Goal: Task Accomplishment & Management: Use online tool/utility

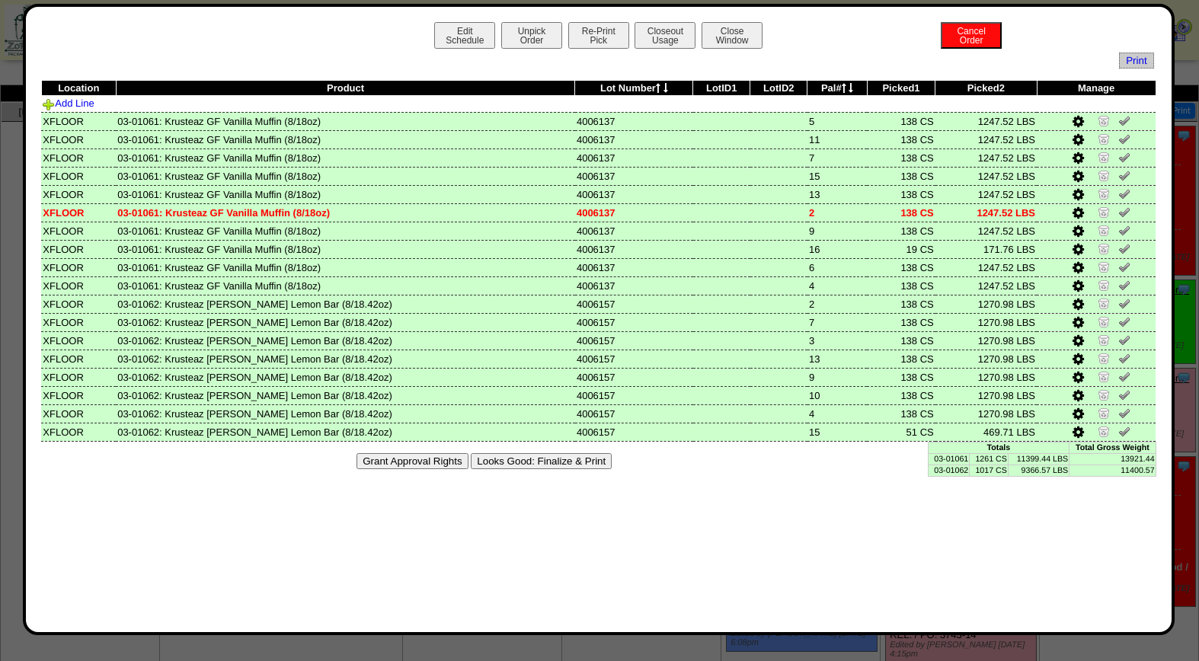
scroll to position [251, 0]
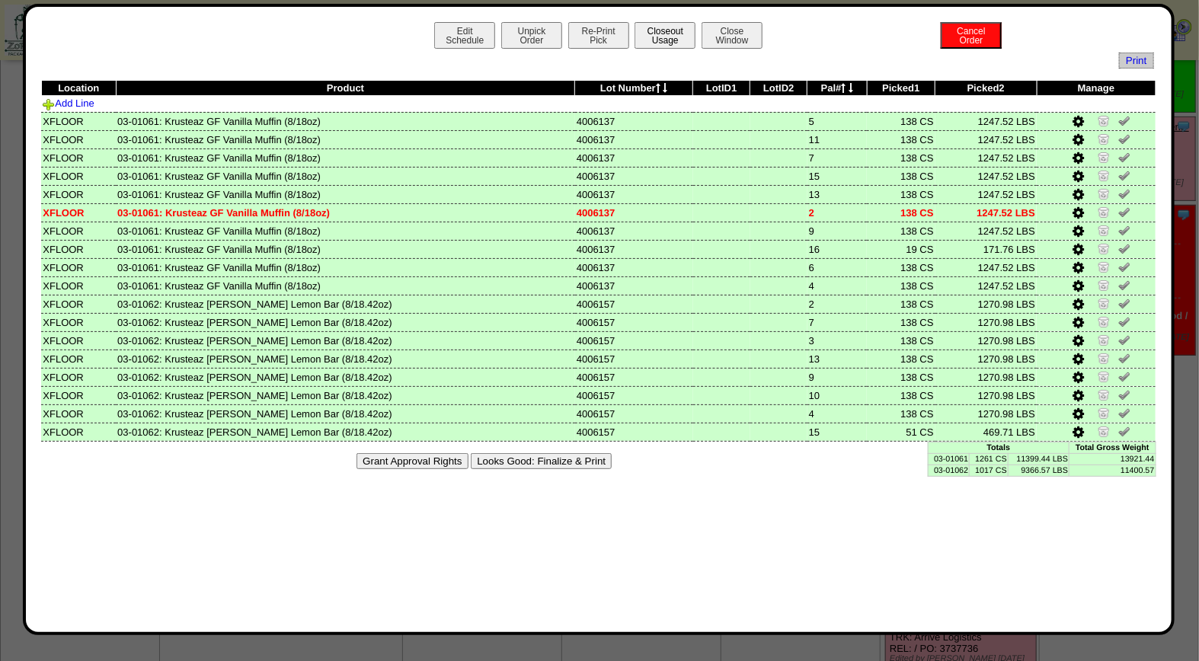
click at [657, 34] on button "Closeout Usage" at bounding box center [665, 35] width 61 height 27
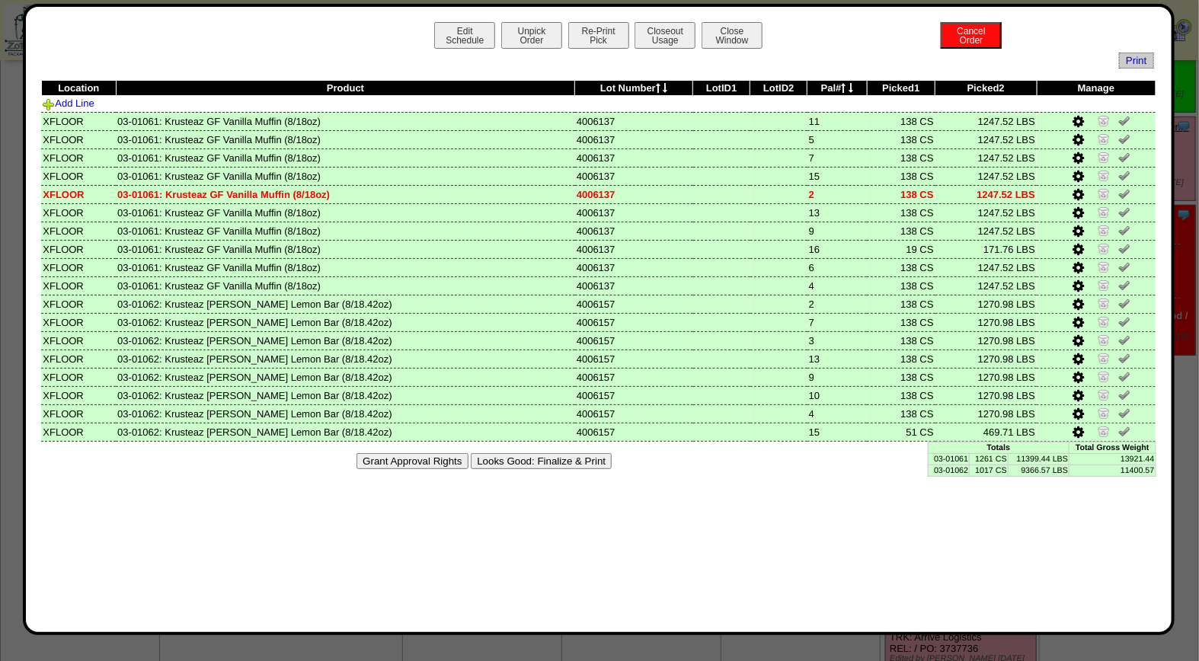
click at [520, 454] on button "Looks Good: Finalize & Print" at bounding box center [541, 461] width 141 height 16
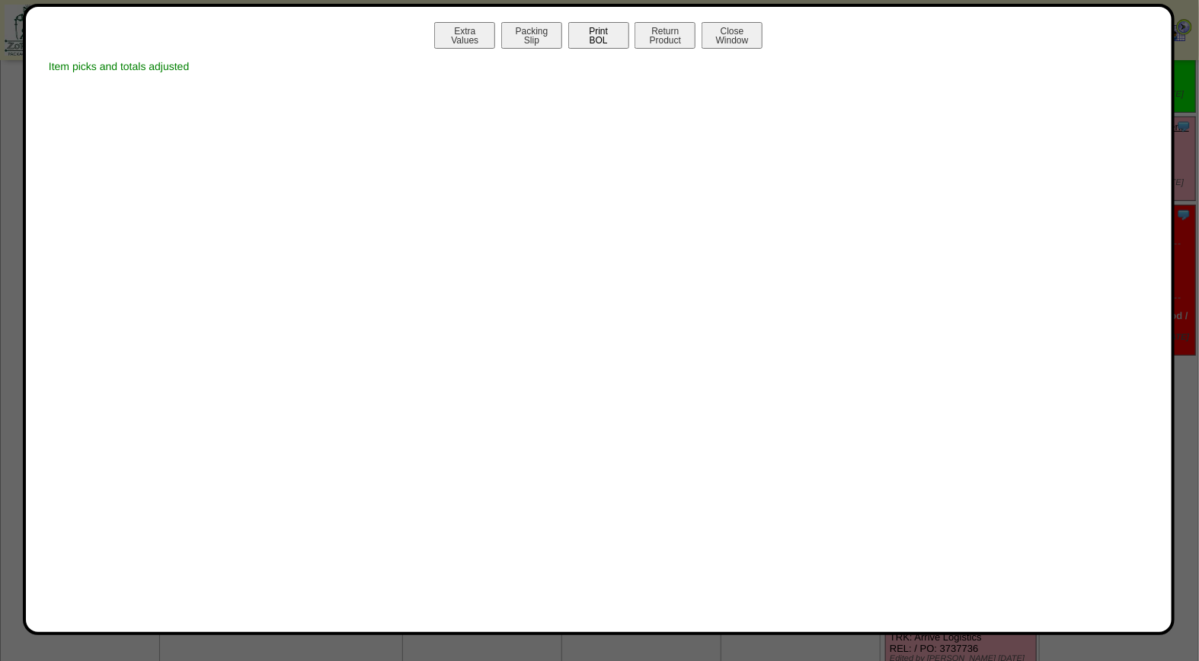
click at [597, 30] on button "Print BOL" at bounding box center [598, 35] width 61 height 27
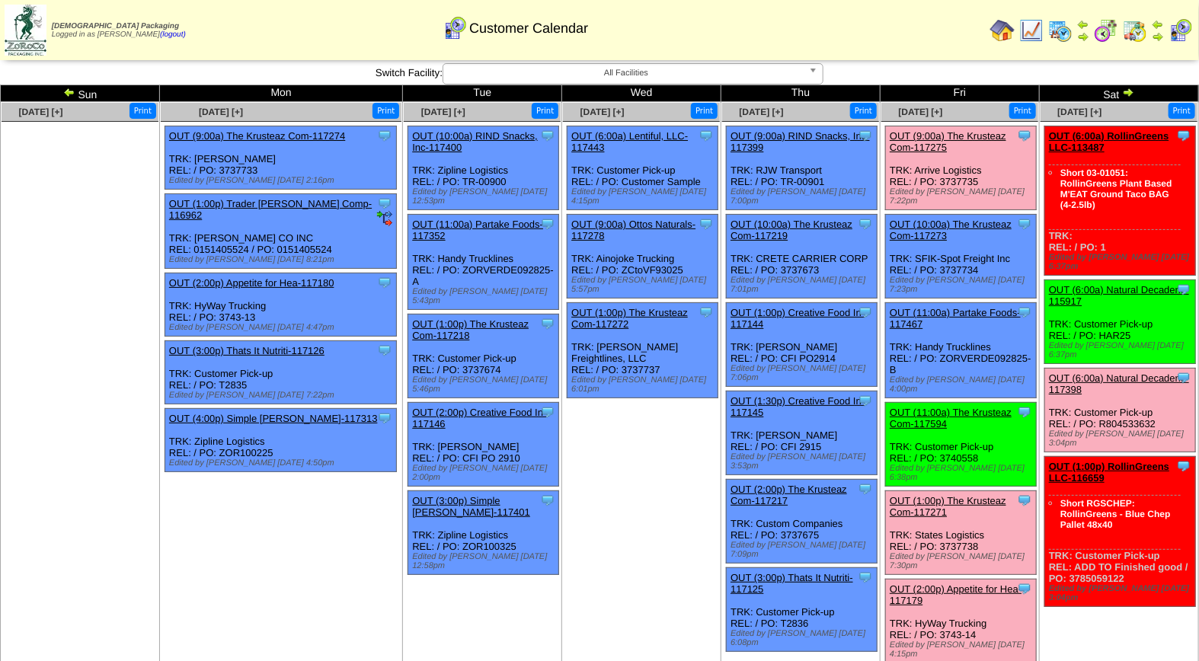
click at [927, 132] on link "OUT (9:00a) The Krusteaz Com-117275" at bounding box center [948, 141] width 117 height 23
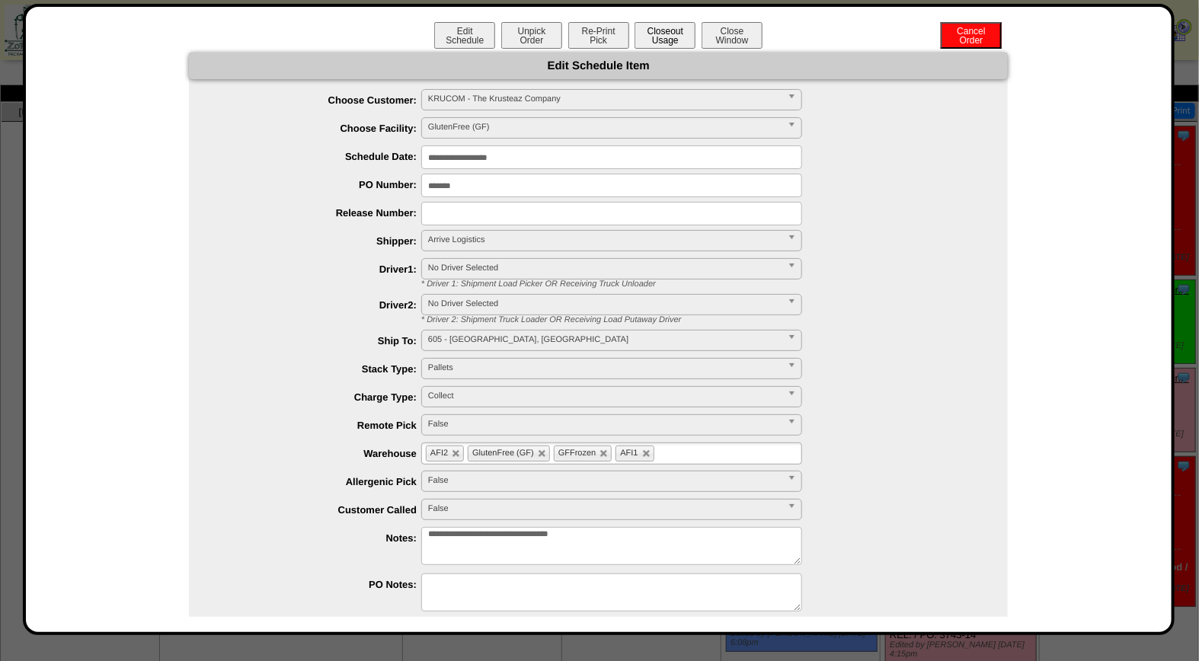
click at [679, 34] on button "Closeout Usage" at bounding box center [665, 35] width 61 height 27
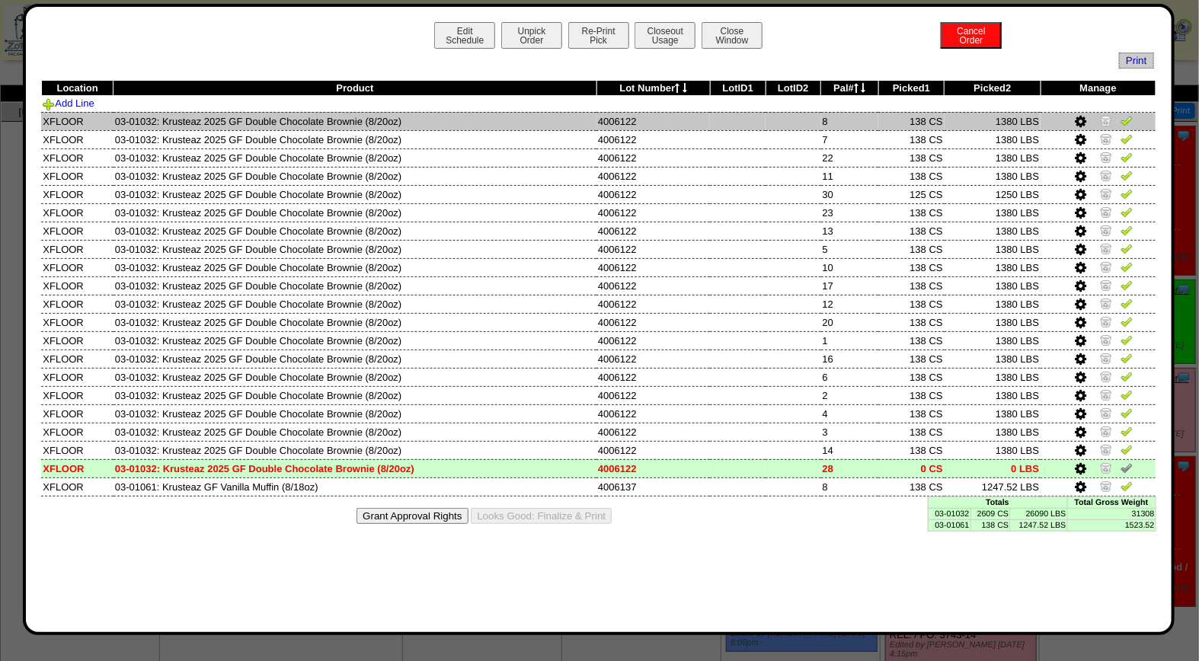
click at [1128, 124] on img at bounding box center [1127, 120] width 12 height 12
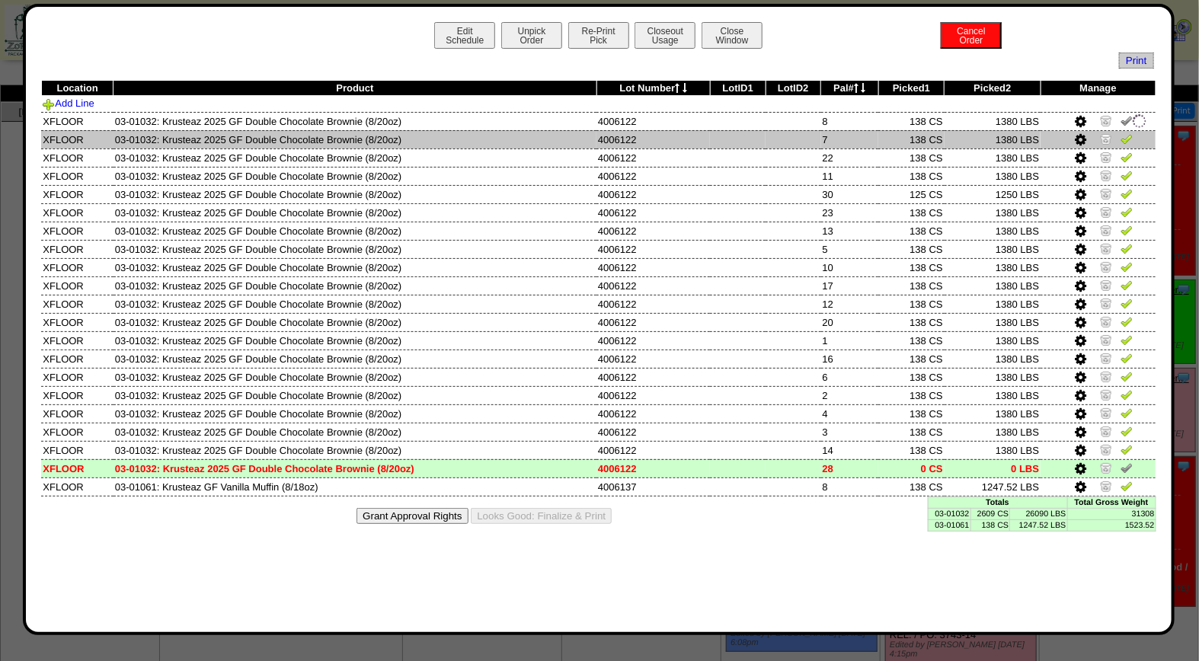
click at [1122, 139] on img at bounding box center [1127, 139] width 12 height 12
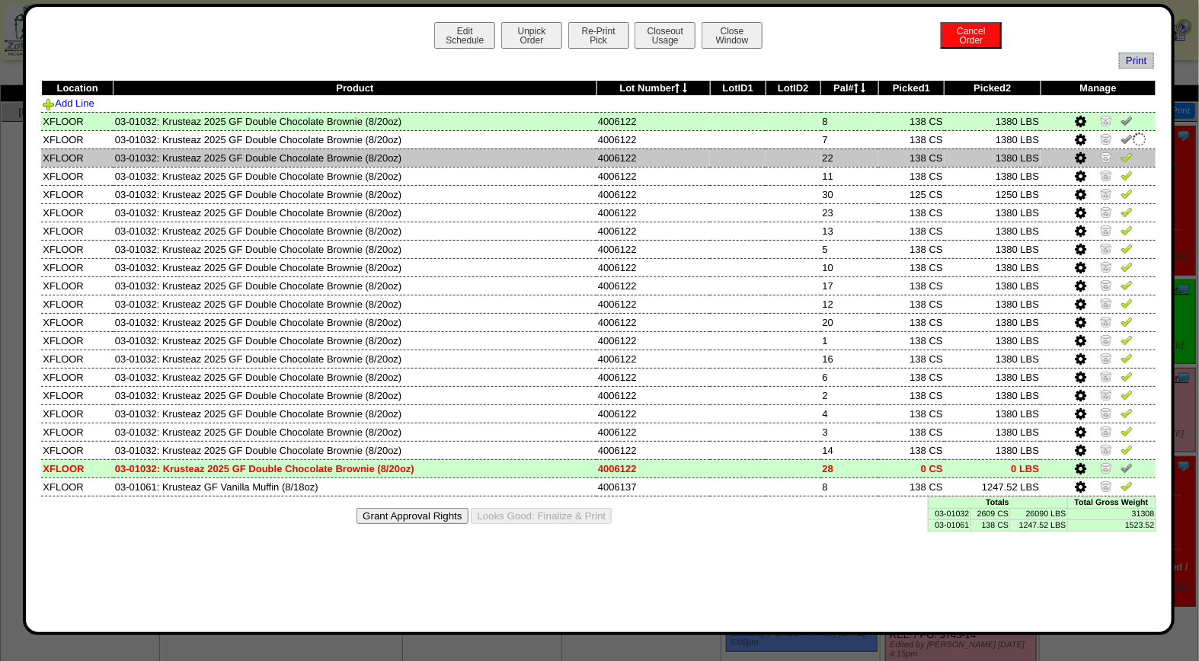
click at [1129, 155] on img at bounding box center [1127, 157] width 12 height 12
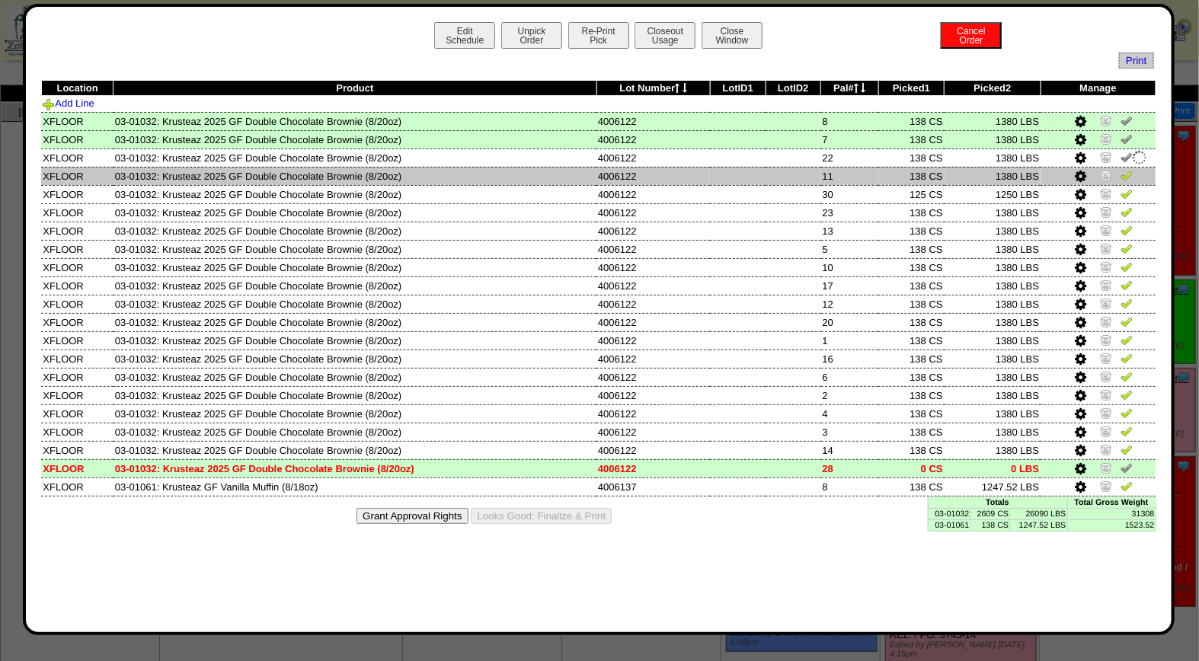
click at [1131, 175] on img at bounding box center [1127, 175] width 12 height 12
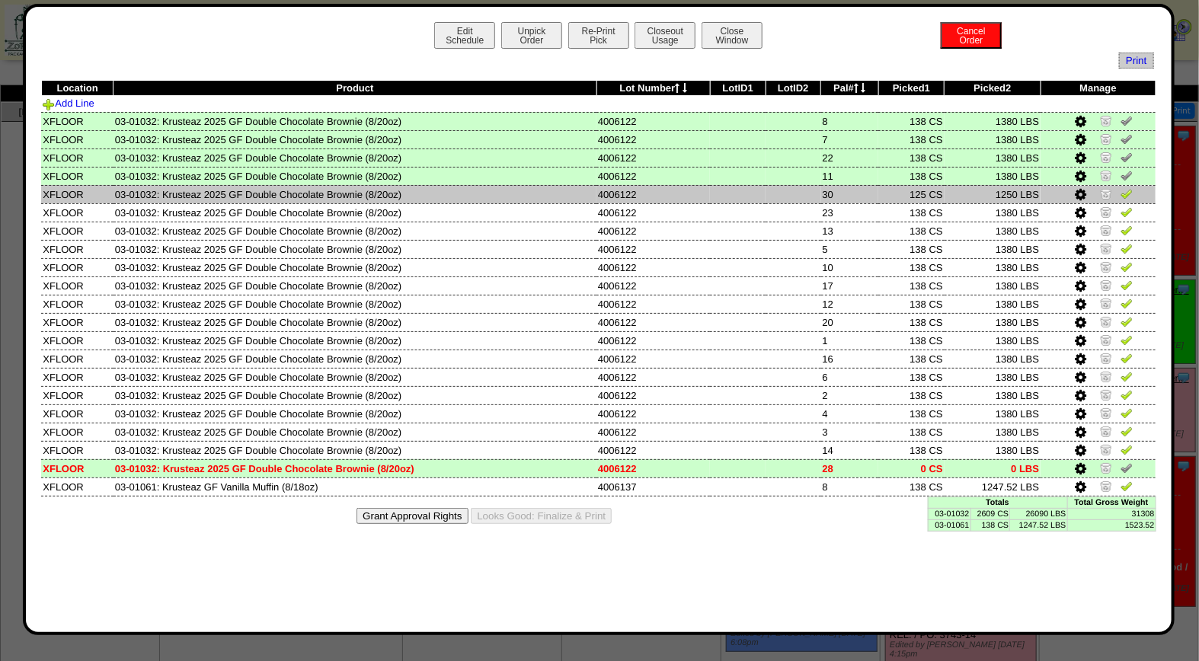
click at [1129, 194] on img at bounding box center [1127, 193] width 12 height 12
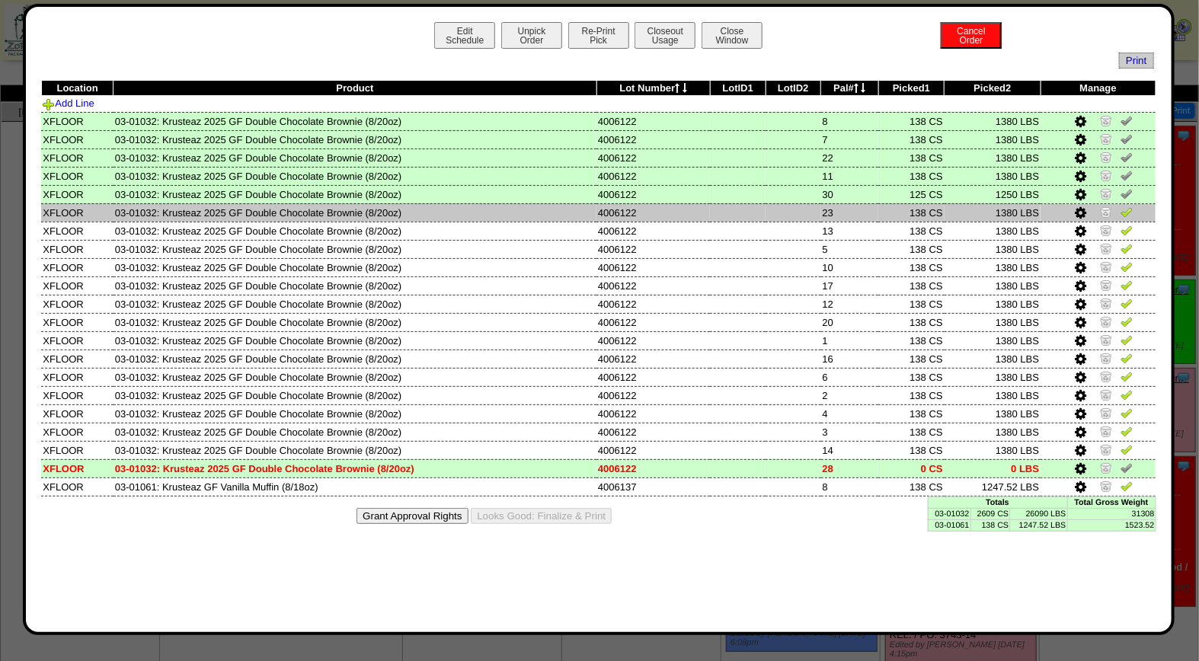
click at [1130, 213] on img at bounding box center [1127, 212] width 12 height 12
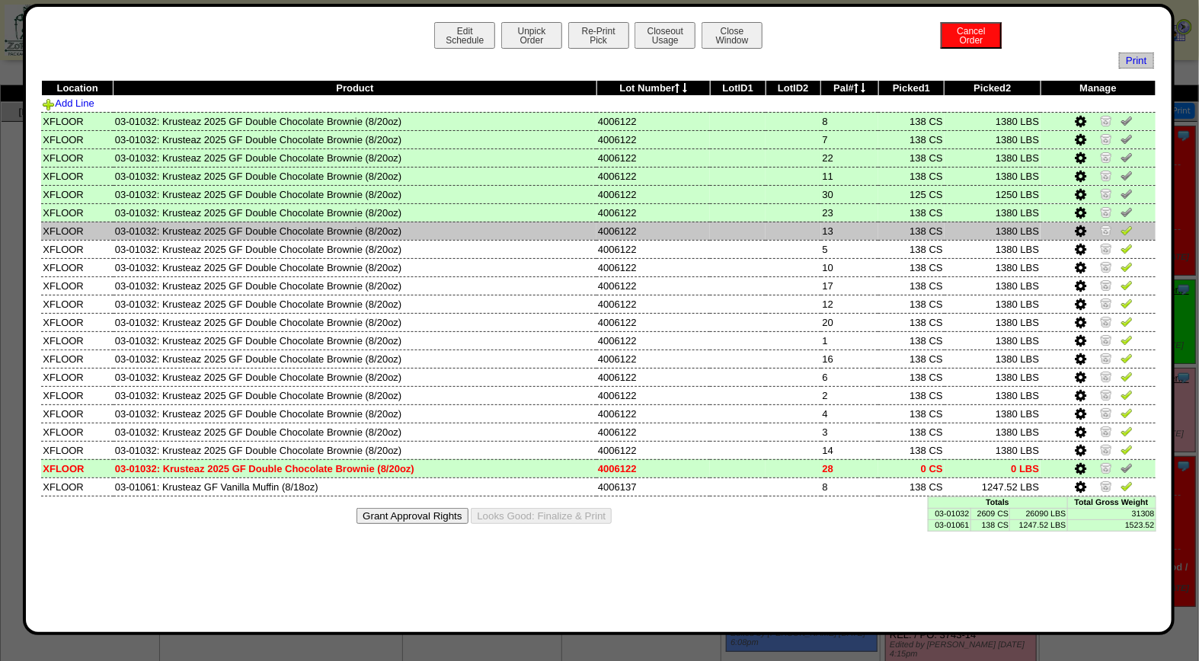
click at [1130, 226] on img at bounding box center [1127, 230] width 12 height 12
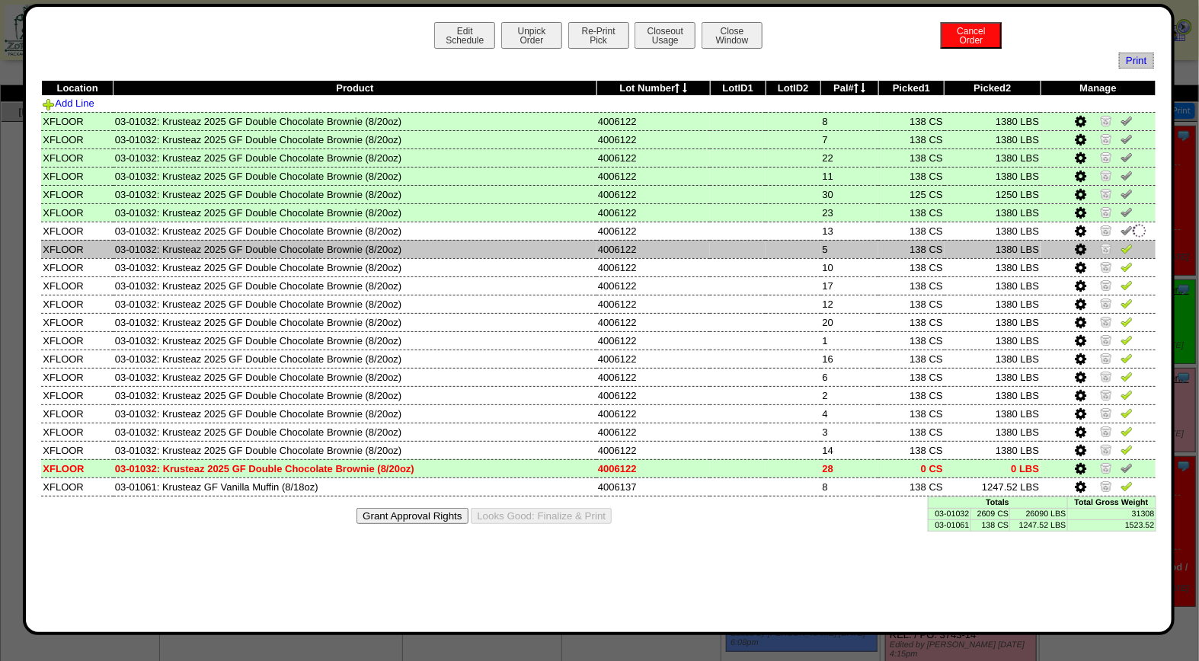
click at [1131, 249] on img at bounding box center [1127, 248] width 12 height 12
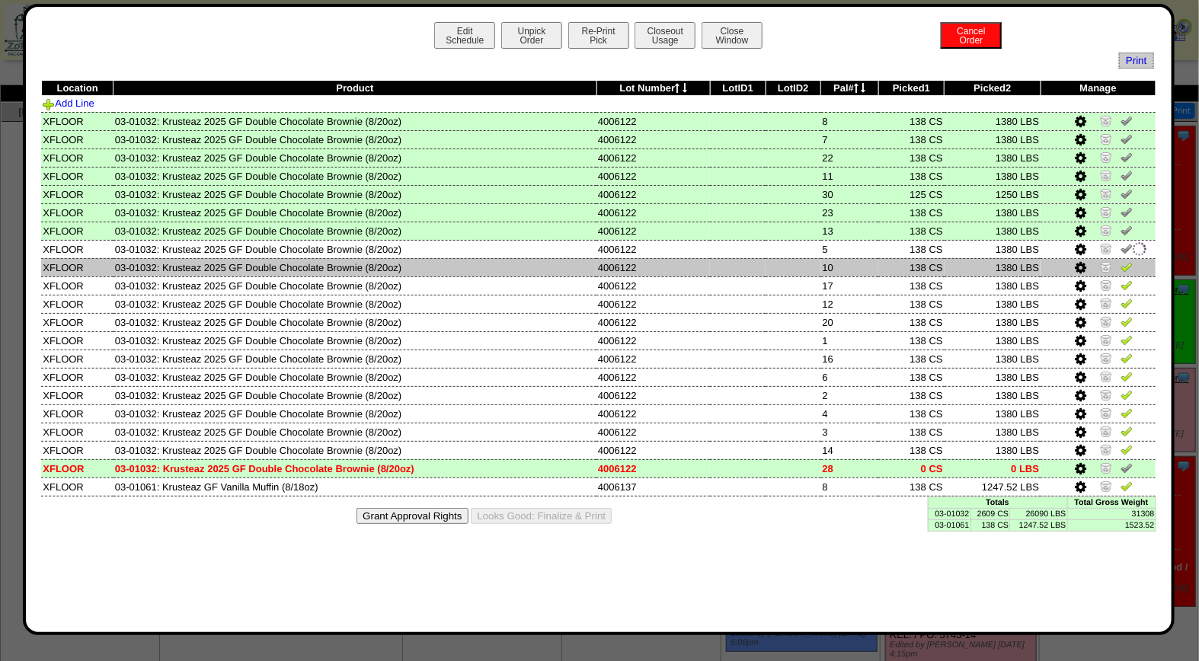
click at [1128, 261] on img at bounding box center [1127, 267] width 12 height 12
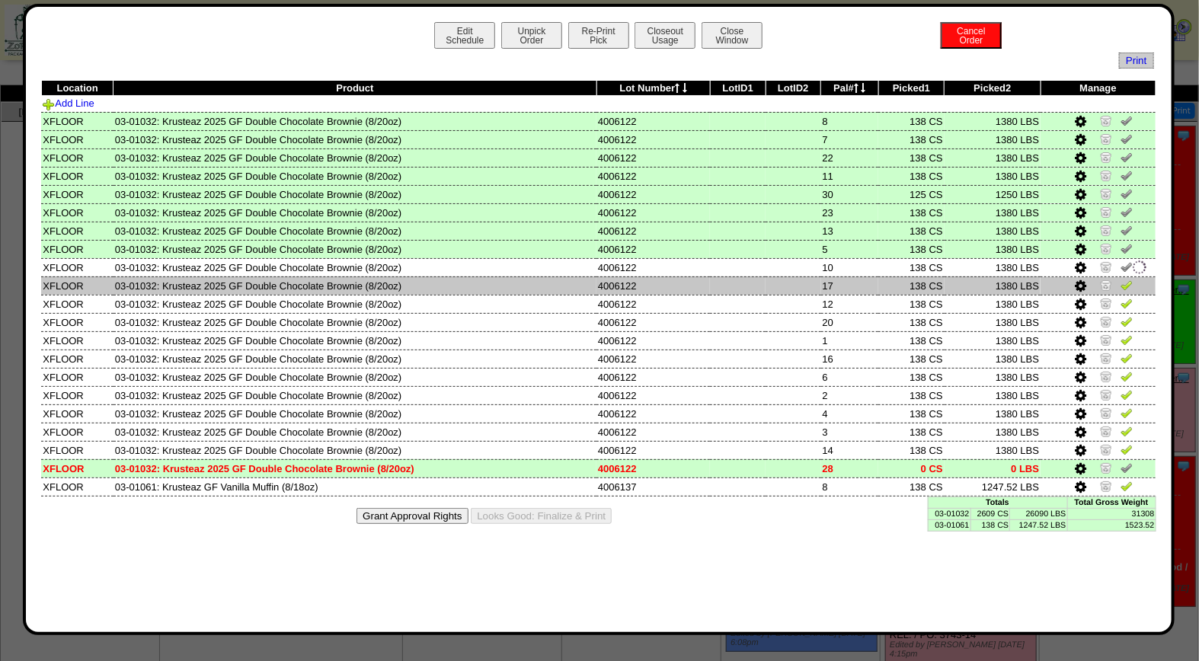
click at [1128, 280] on img at bounding box center [1127, 285] width 12 height 12
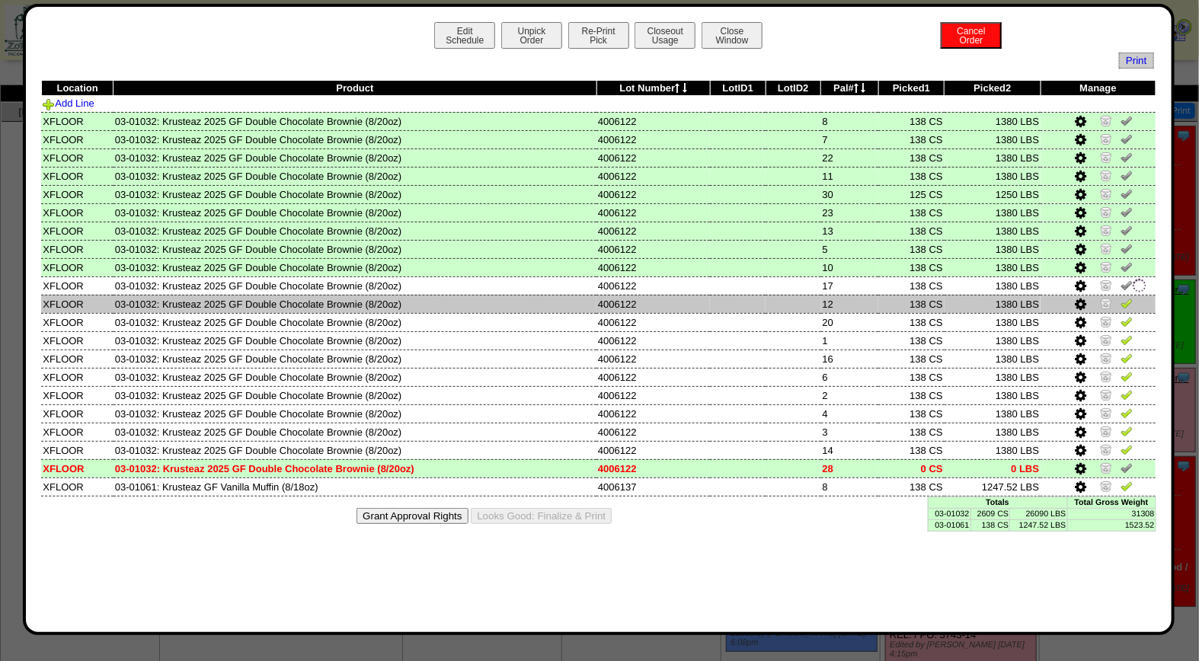
click at [1129, 297] on img at bounding box center [1127, 303] width 12 height 12
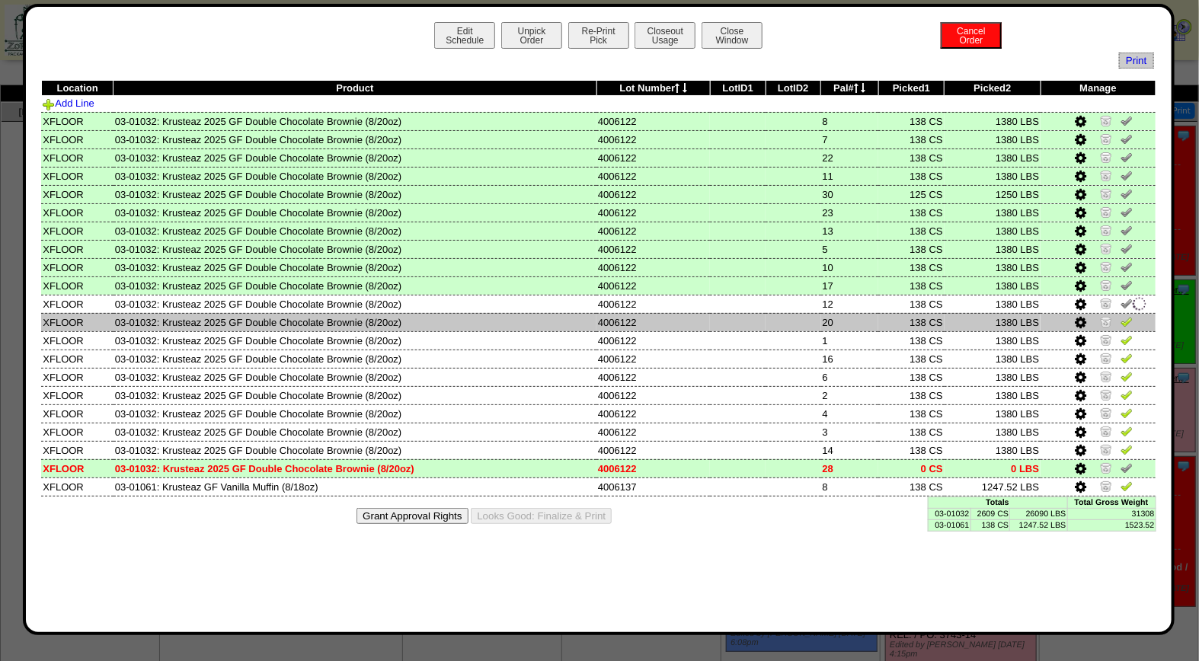
click at [1131, 315] on img at bounding box center [1127, 321] width 12 height 12
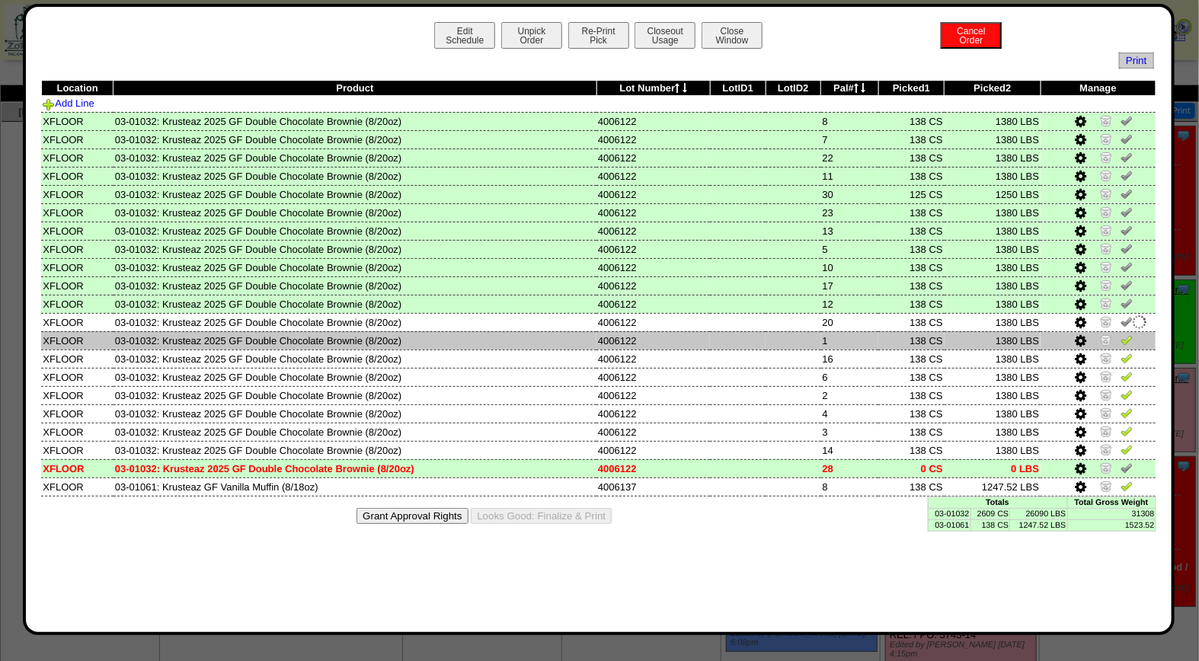
click at [1131, 338] on img at bounding box center [1127, 340] width 12 height 12
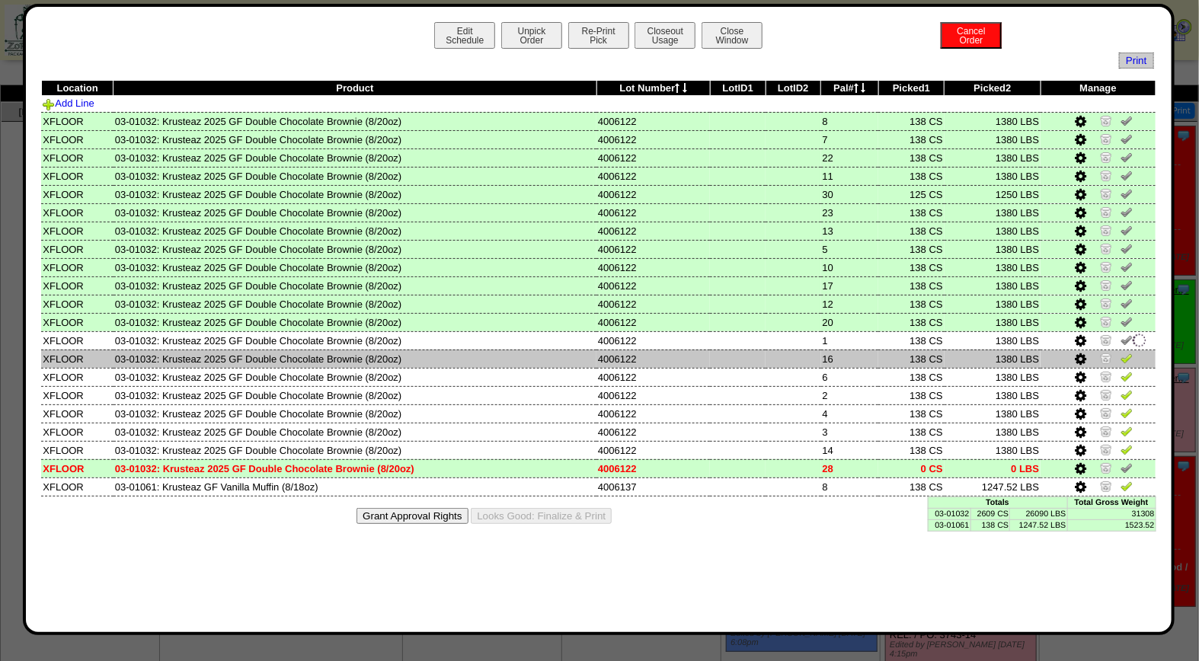
click at [1123, 359] on img at bounding box center [1127, 358] width 12 height 12
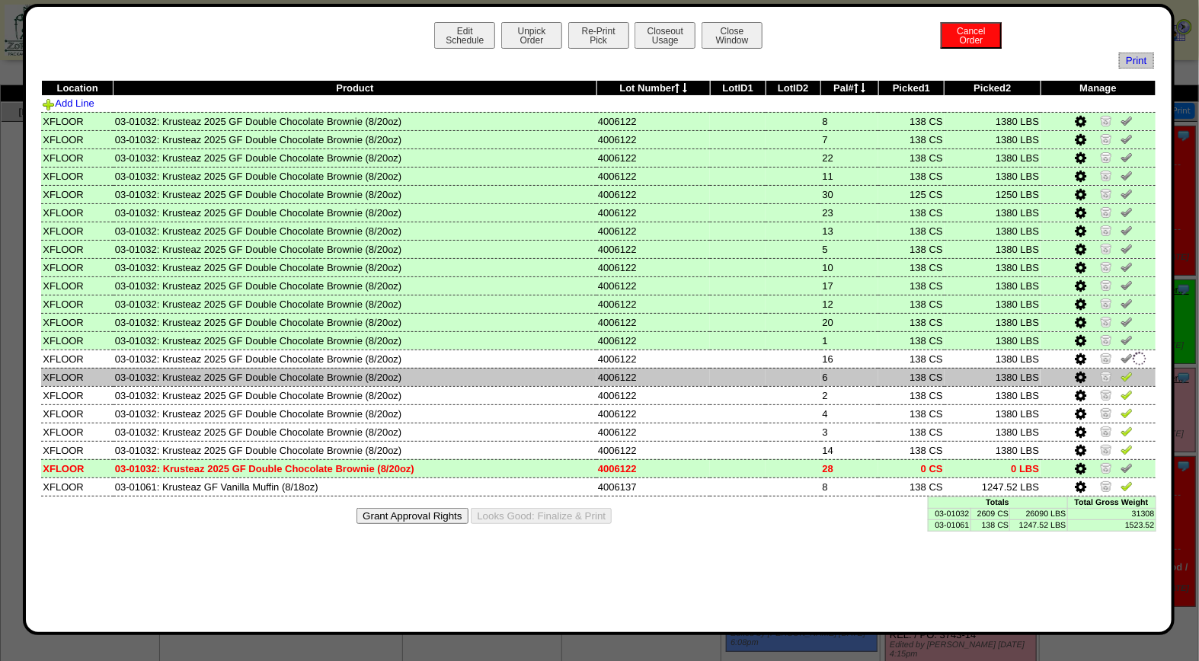
click at [1128, 370] on img at bounding box center [1127, 376] width 12 height 12
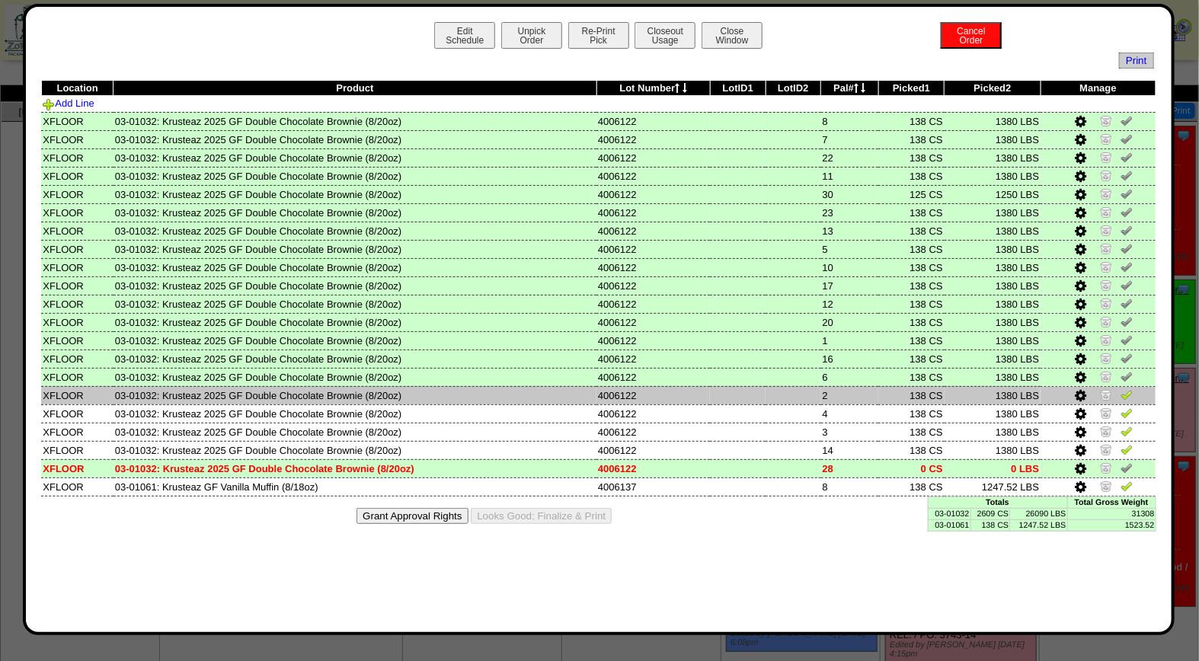
click at [1128, 389] on img at bounding box center [1127, 395] width 12 height 12
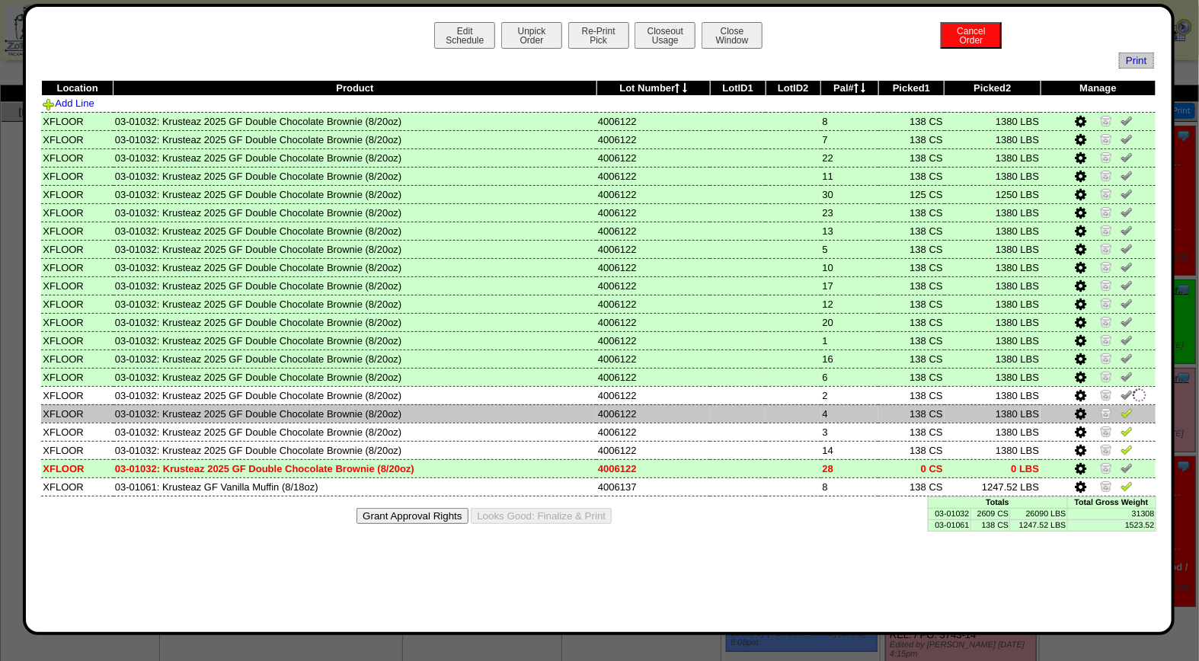
click at [1126, 409] on img at bounding box center [1127, 413] width 12 height 12
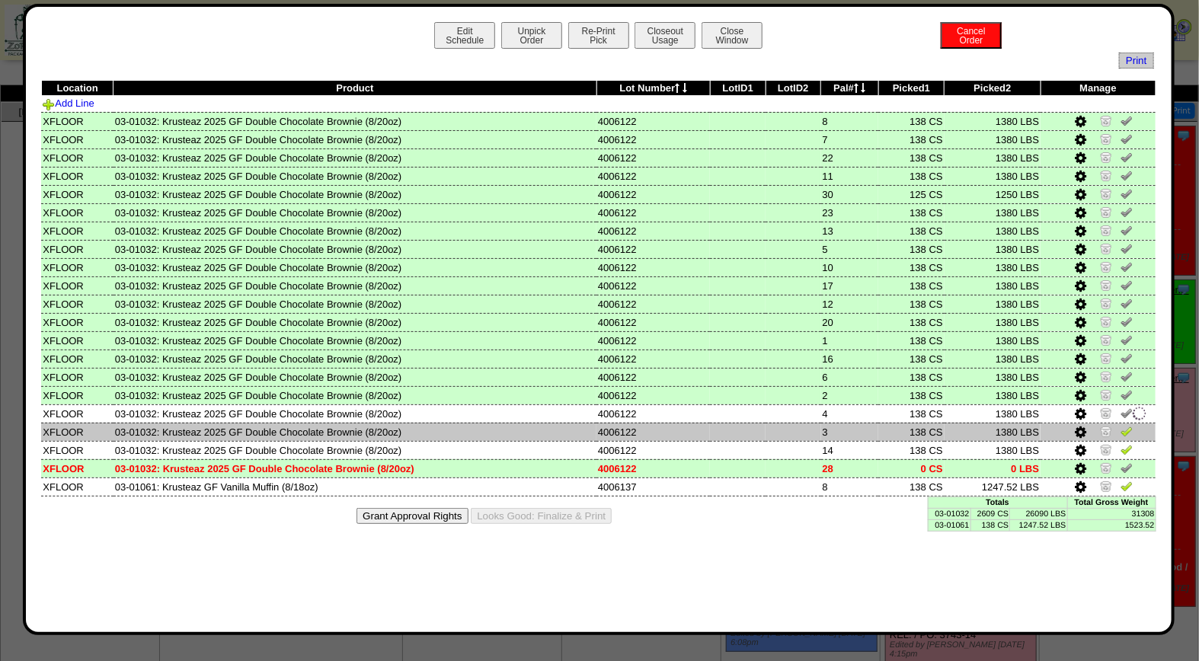
click at [1128, 425] on img at bounding box center [1127, 431] width 12 height 12
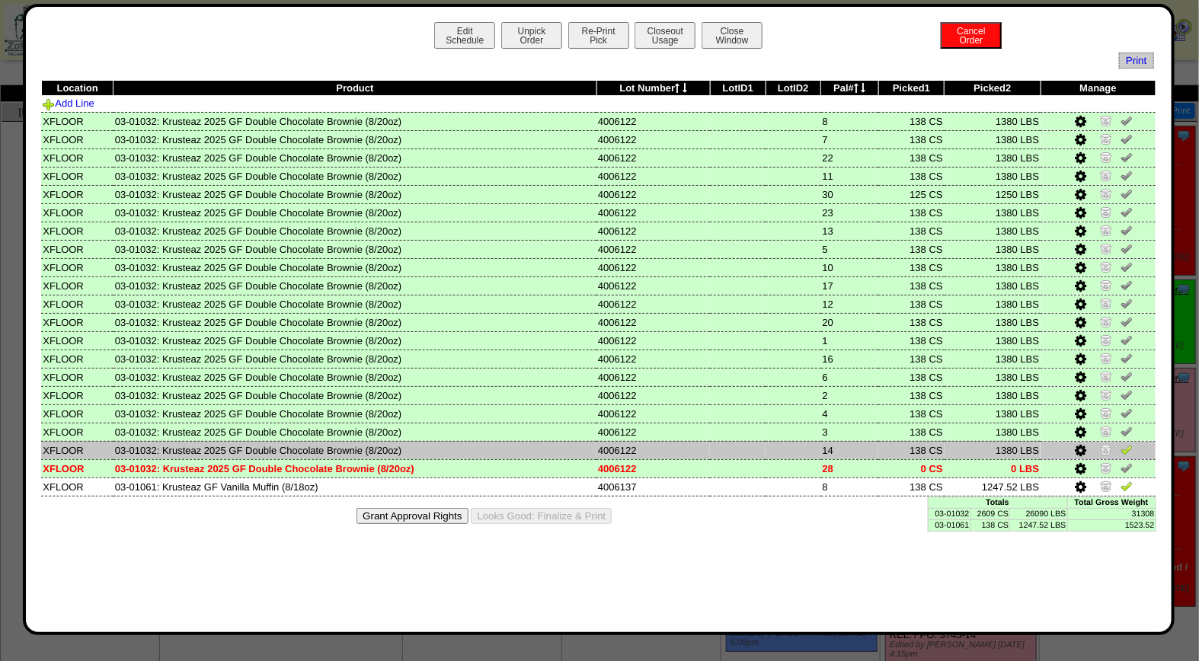
click at [1126, 446] on img at bounding box center [1127, 449] width 12 height 12
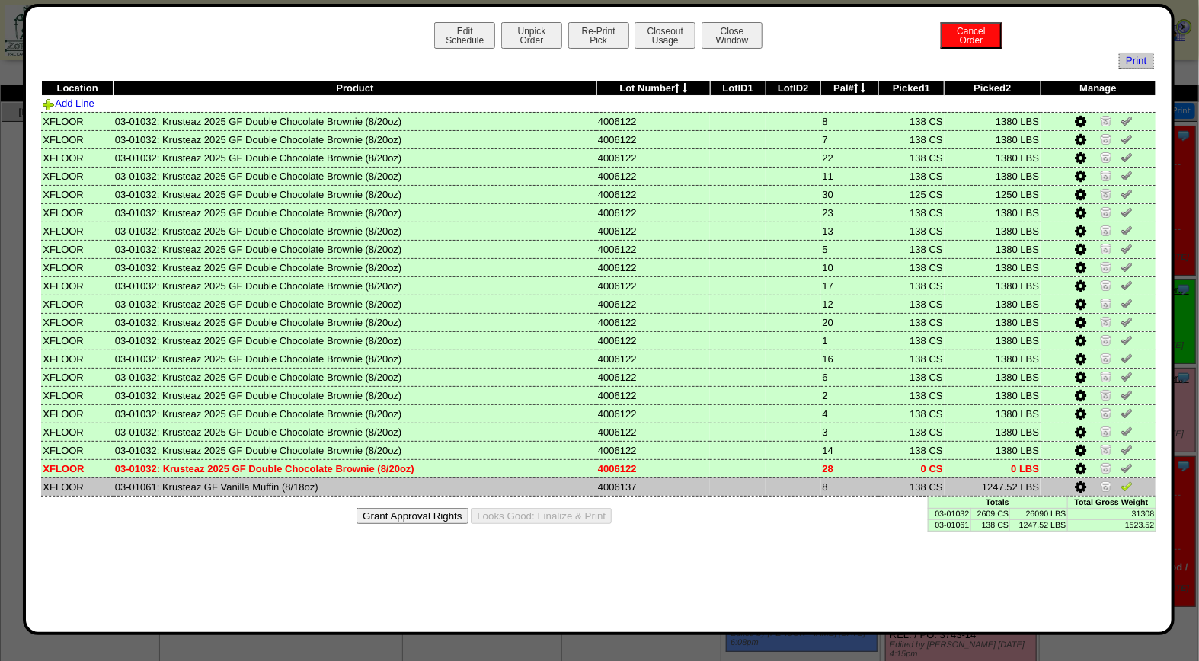
click at [1131, 480] on img at bounding box center [1127, 486] width 12 height 12
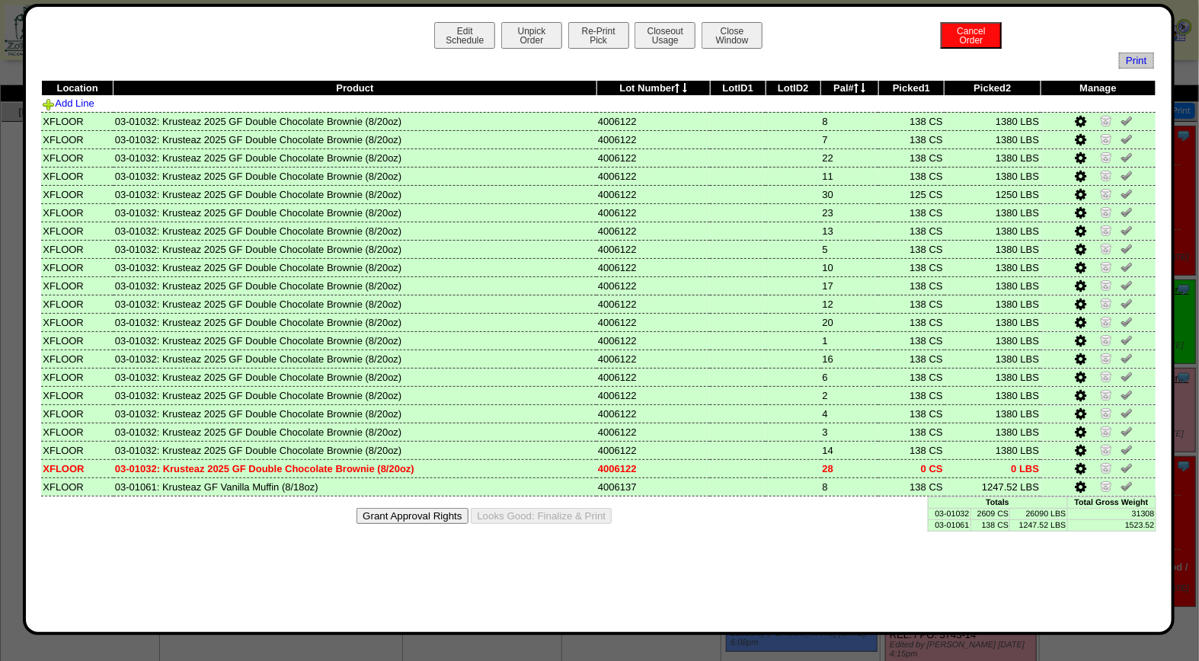
click at [674, 19] on div "Edit Schedule Unpick Order Re-Print Pick Closeout Usage Cancel Order Close Wind…" at bounding box center [599, 320] width 1152 height 632
click at [667, 29] on button "Closeout Usage" at bounding box center [665, 35] width 61 height 27
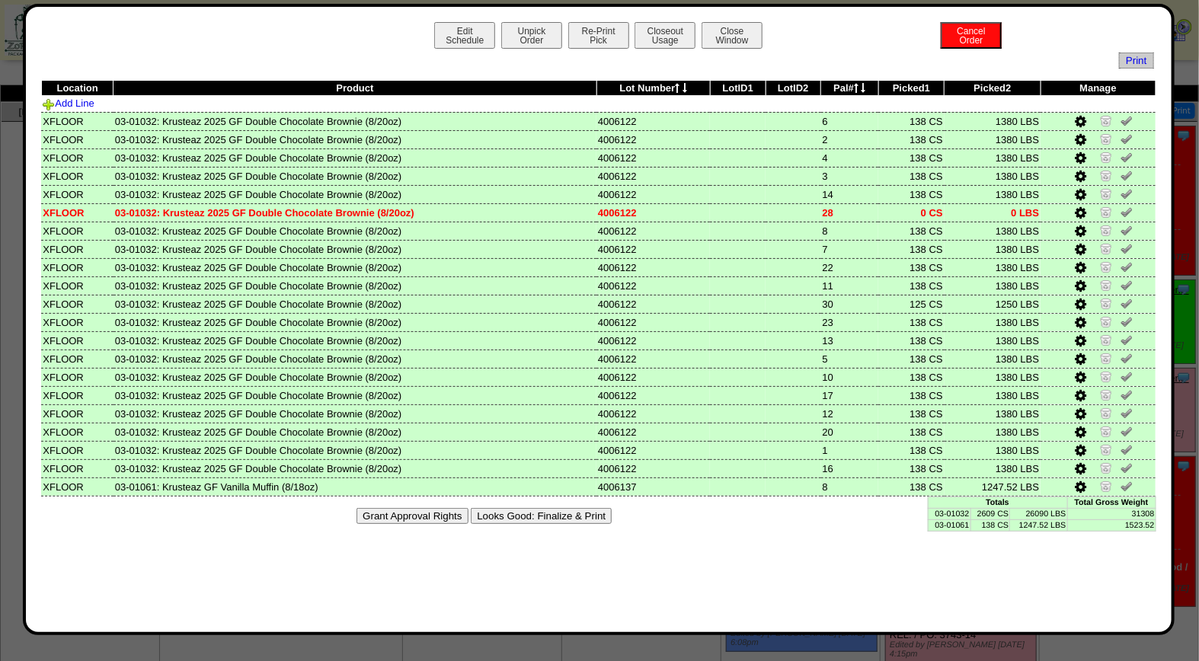
click at [590, 510] on button "Looks Good: Finalize & Print" at bounding box center [541, 516] width 141 height 16
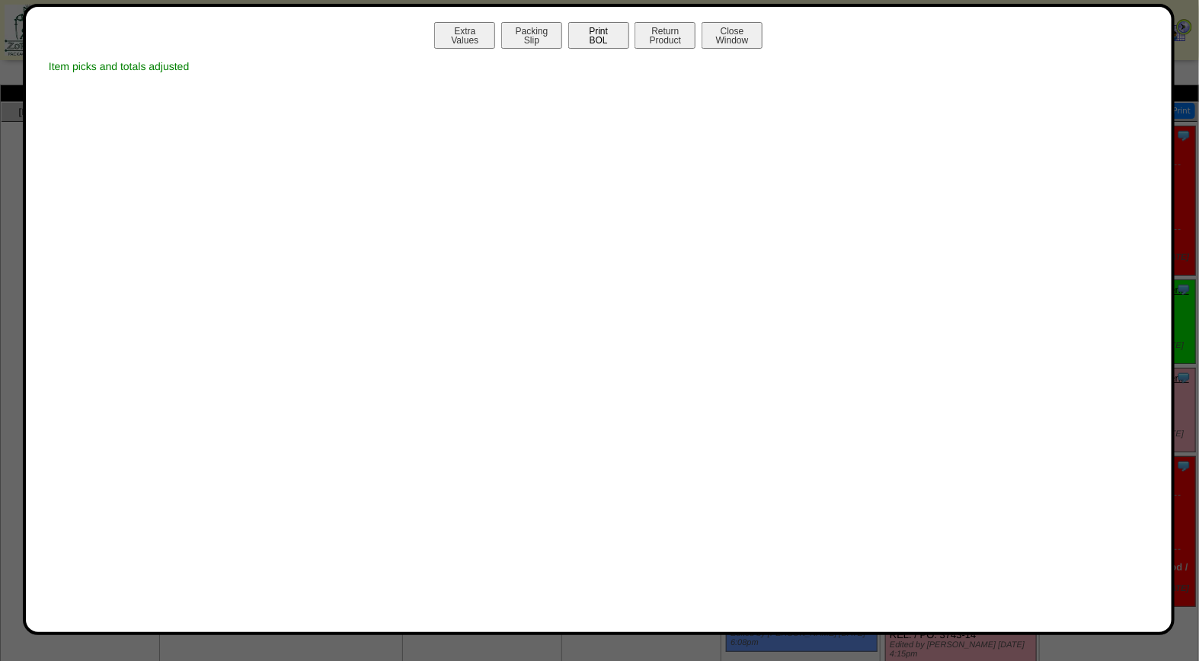
click at [609, 35] on button "Print BOL" at bounding box center [598, 35] width 61 height 27
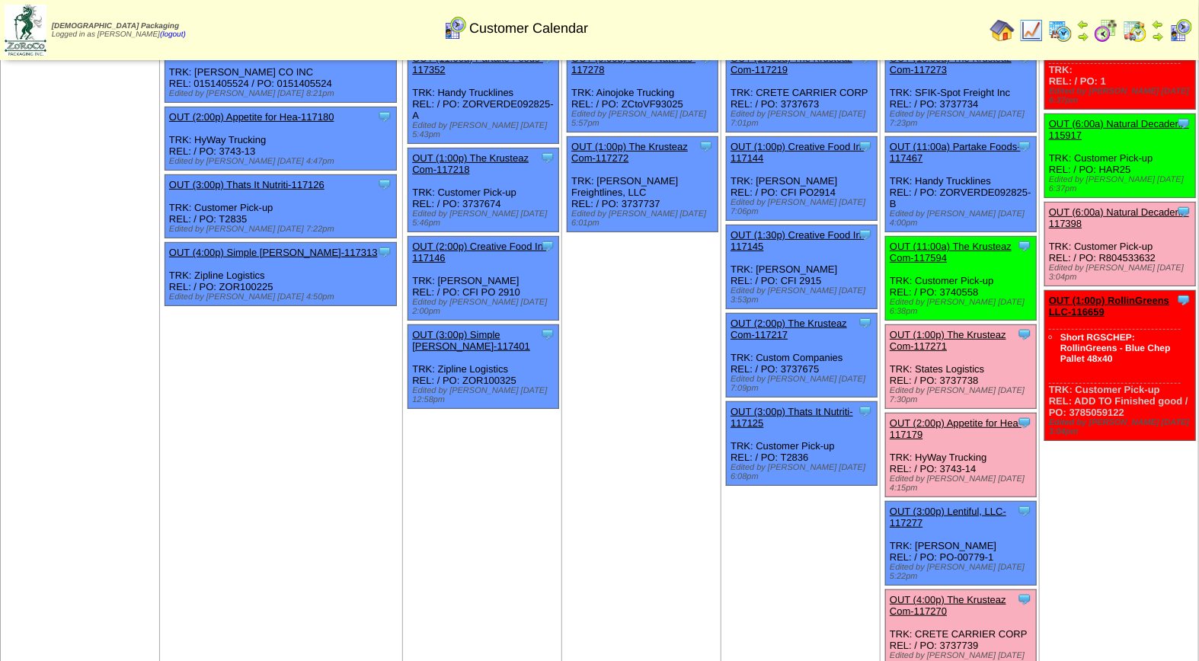
scroll to position [209, 0]
